Goal: Check status

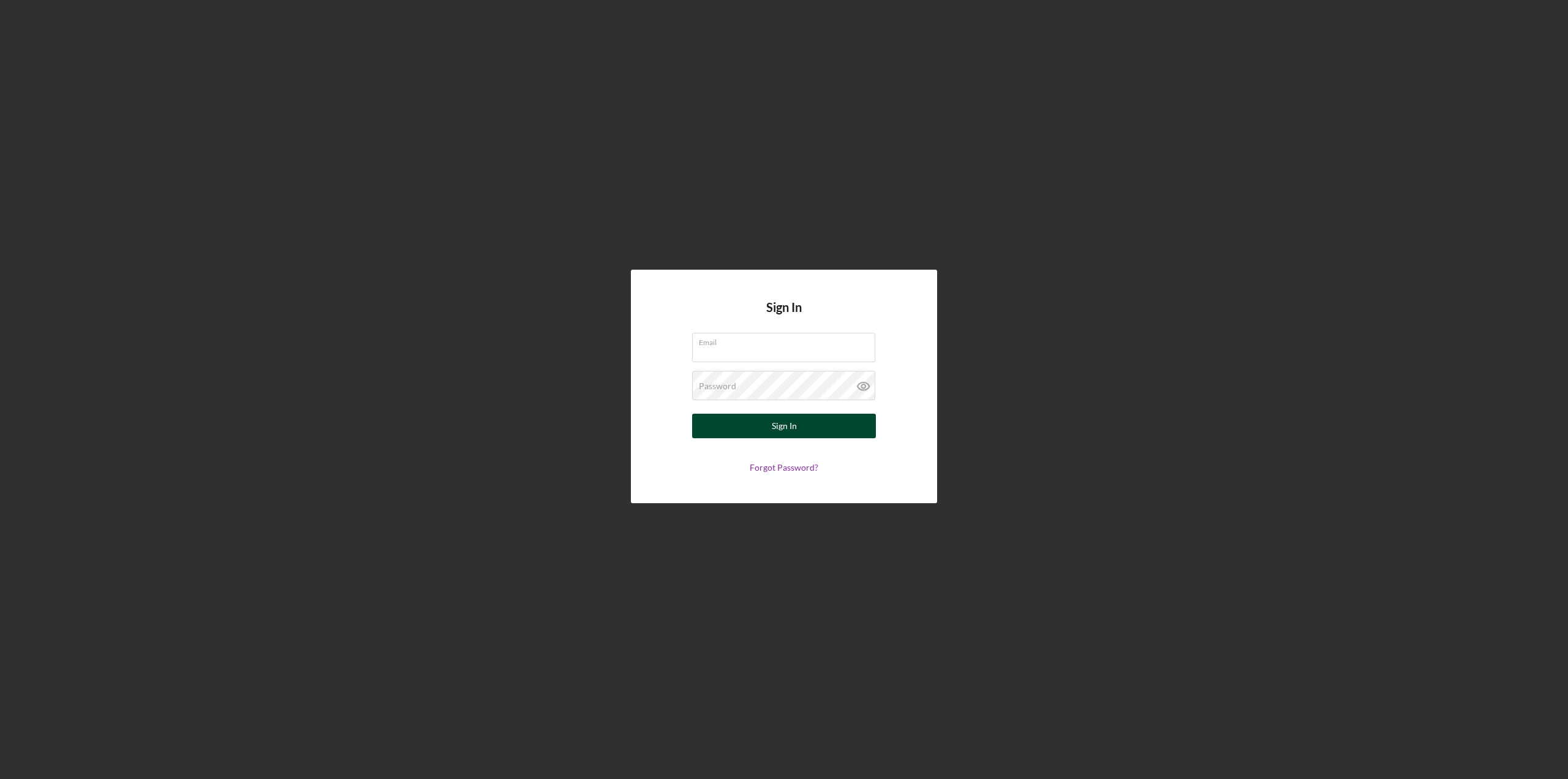
type input "[EMAIL_ADDRESS][DOMAIN_NAME]"
click at [784, 422] on div "Sign In" at bounding box center [785, 425] width 26 height 25
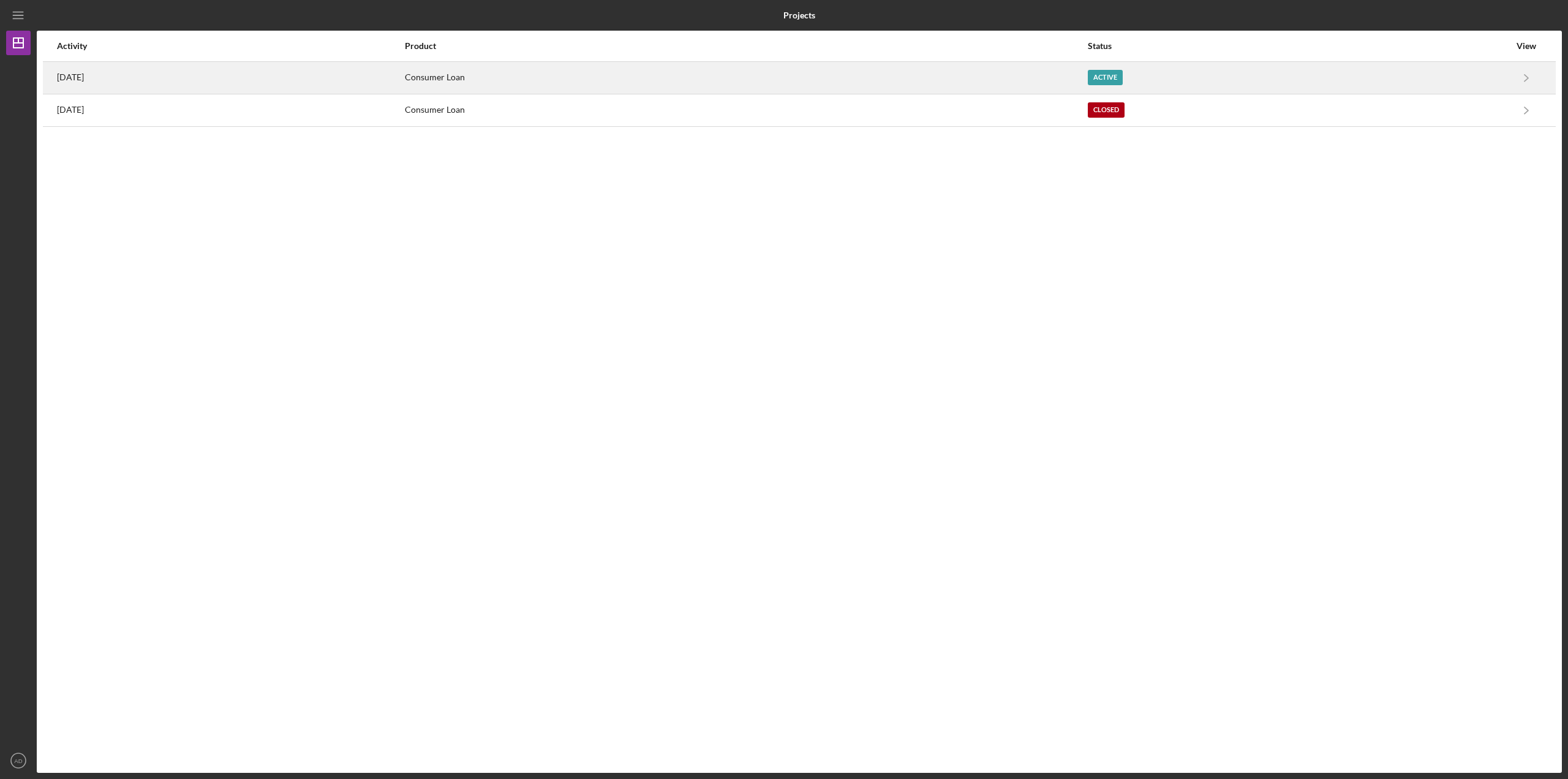
click at [143, 77] on div "[DATE]" at bounding box center [230, 77] width 347 height 31
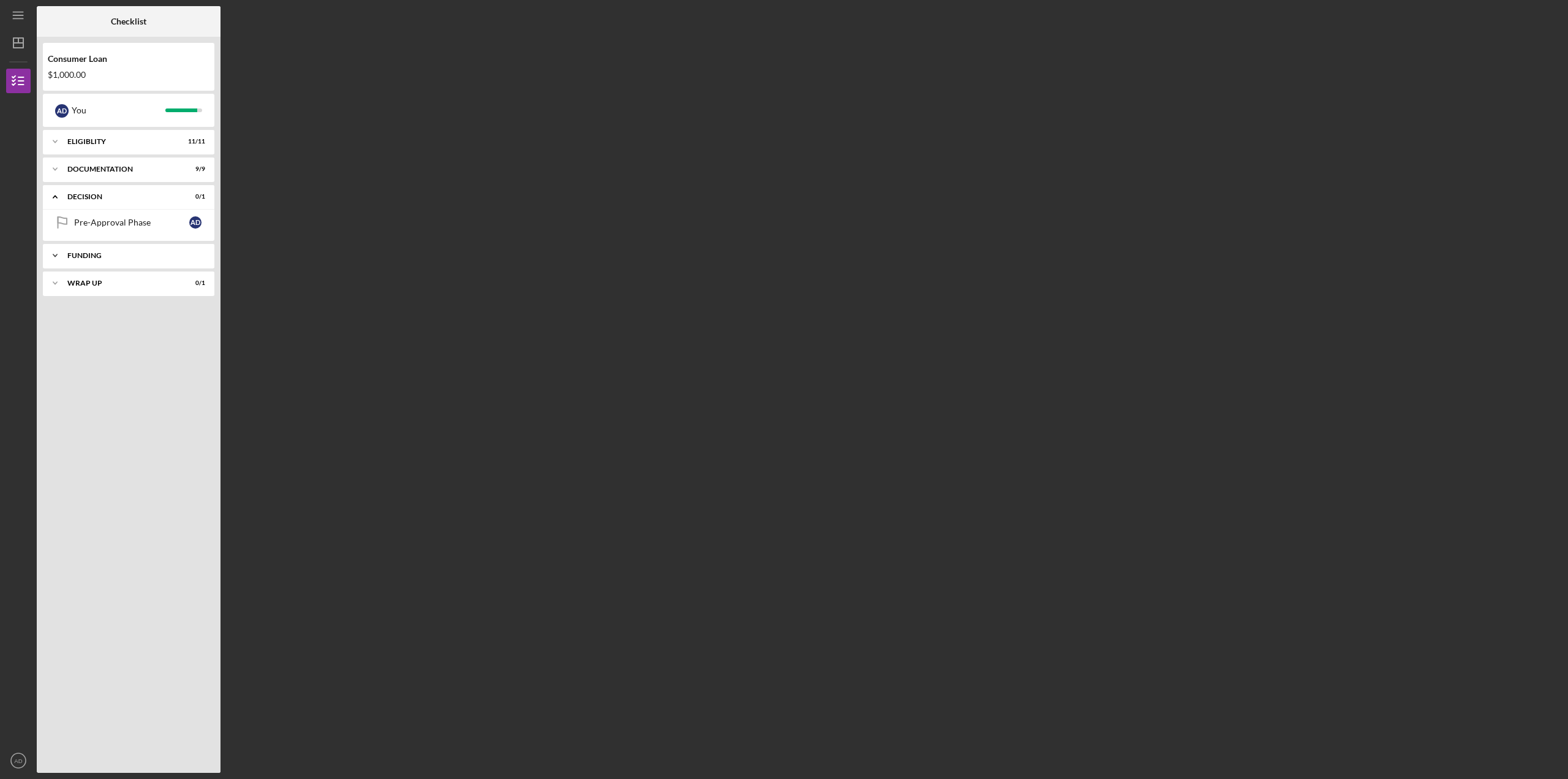
click at [52, 256] on icon "Icon/Expander" at bounding box center [54, 255] width 25 height 25
